Goal: Task Accomplishment & Management: Manage account settings

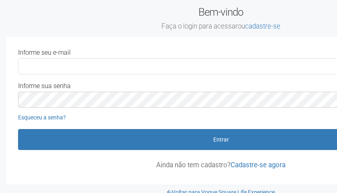
scroll to position [0, 18]
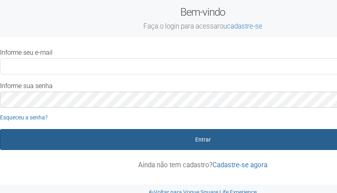
type input "**********"
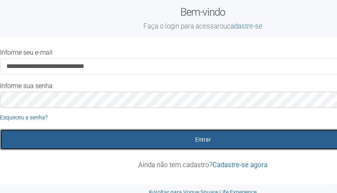
click at [161, 137] on button "Entrar" at bounding box center [203, 139] width 406 height 21
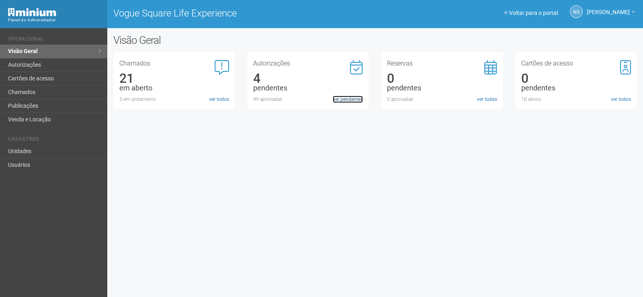
click at [339, 102] on link "ver pendentes" at bounding box center [348, 99] width 30 height 7
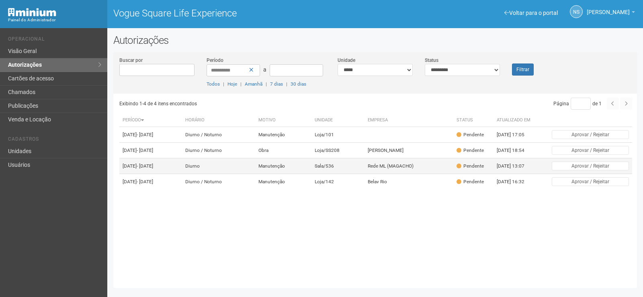
click at [311, 174] on td "Manutenção" at bounding box center [283, 166] width 56 height 16
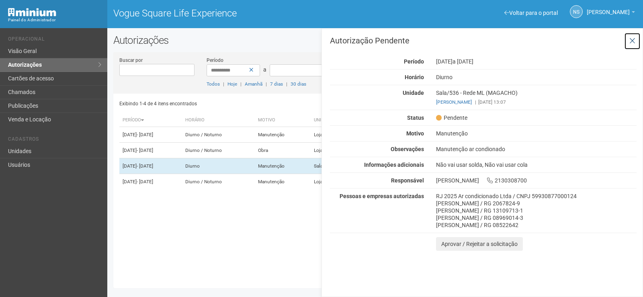
click at [632, 38] on icon at bounding box center [632, 41] width 6 height 8
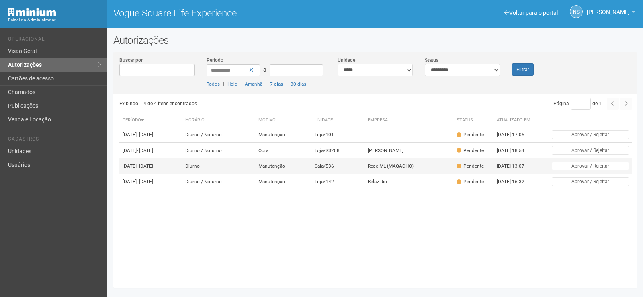
click at [354, 174] on td "Sala/536" at bounding box center [337, 166] width 53 height 16
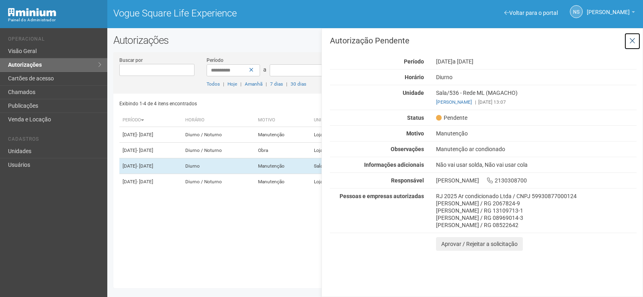
click at [632, 43] on icon at bounding box center [632, 41] width 6 height 8
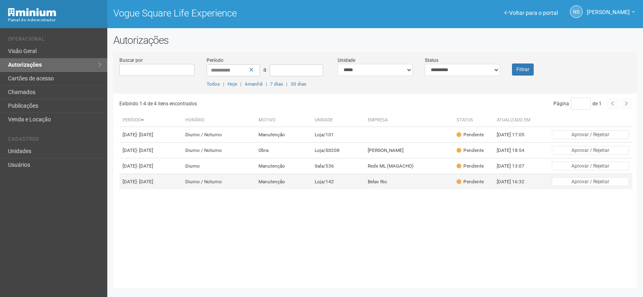
click at [450, 190] on td "Belav Rio" at bounding box center [408, 182] width 89 height 16
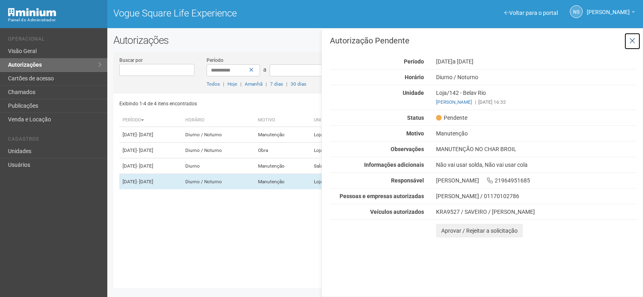
click at [635, 40] on icon at bounding box center [632, 41] width 6 height 8
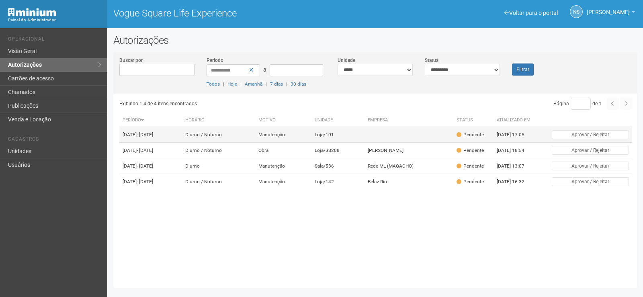
click at [233, 139] on td "Diurno / Noturno" at bounding box center [218, 135] width 73 height 16
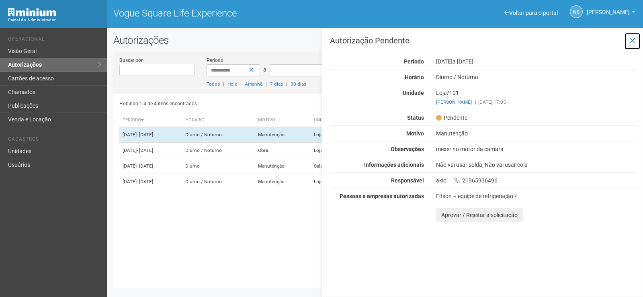
click at [629, 42] on icon at bounding box center [632, 41] width 6 height 8
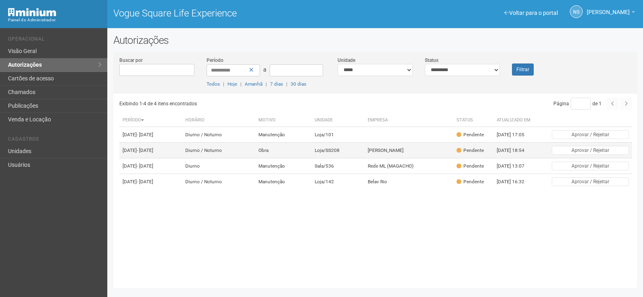
click at [311, 158] on td "Obra" at bounding box center [283, 151] width 56 height 16
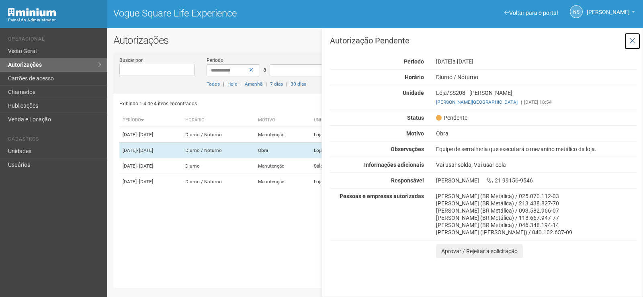
click at [629, 49] on button at bounding box center [632, 41] width 16 height 17
